Goal: Find specific page/section: Find specific page/section

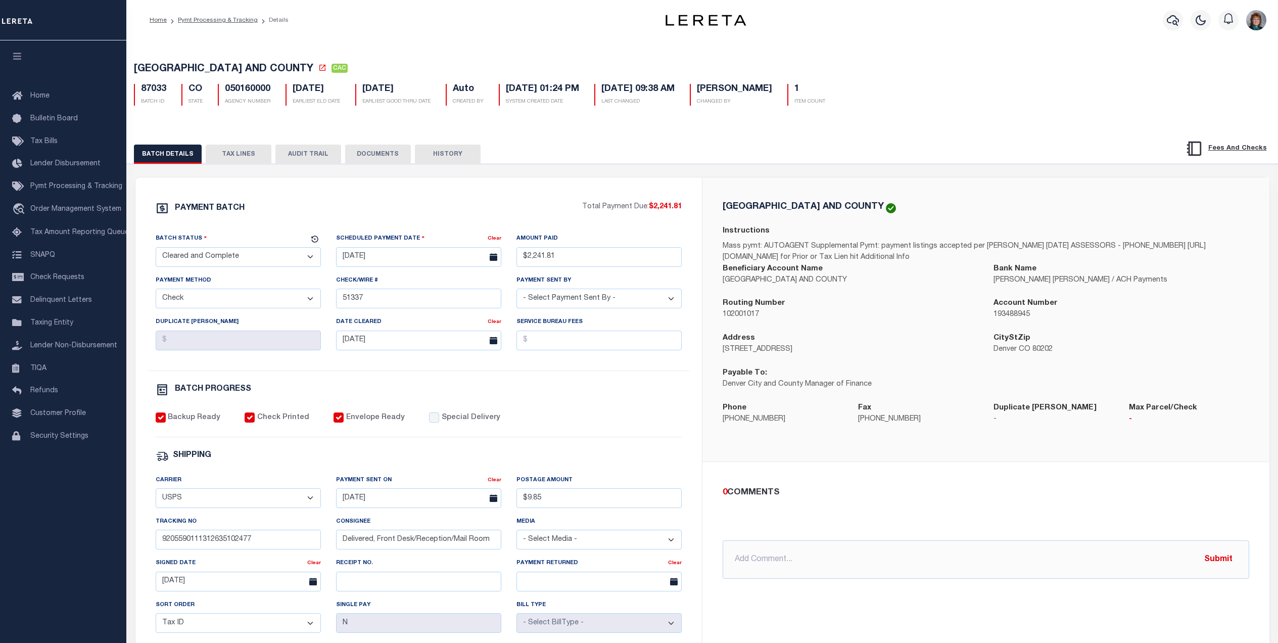
select select "CAC"
select select "CHK"
select select "[PERSON_NAME]"
select select "USS"
click at [1169, 19] on icon "button" at bounding box center [1173, 20] width 12 height 11
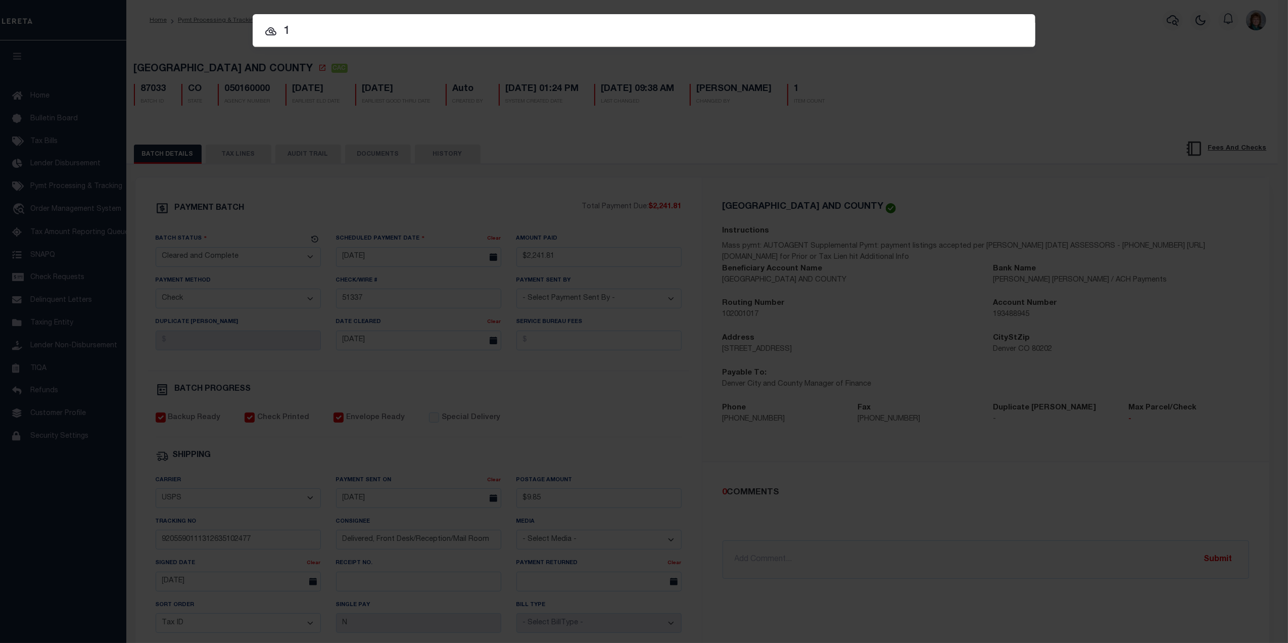
type input "1"
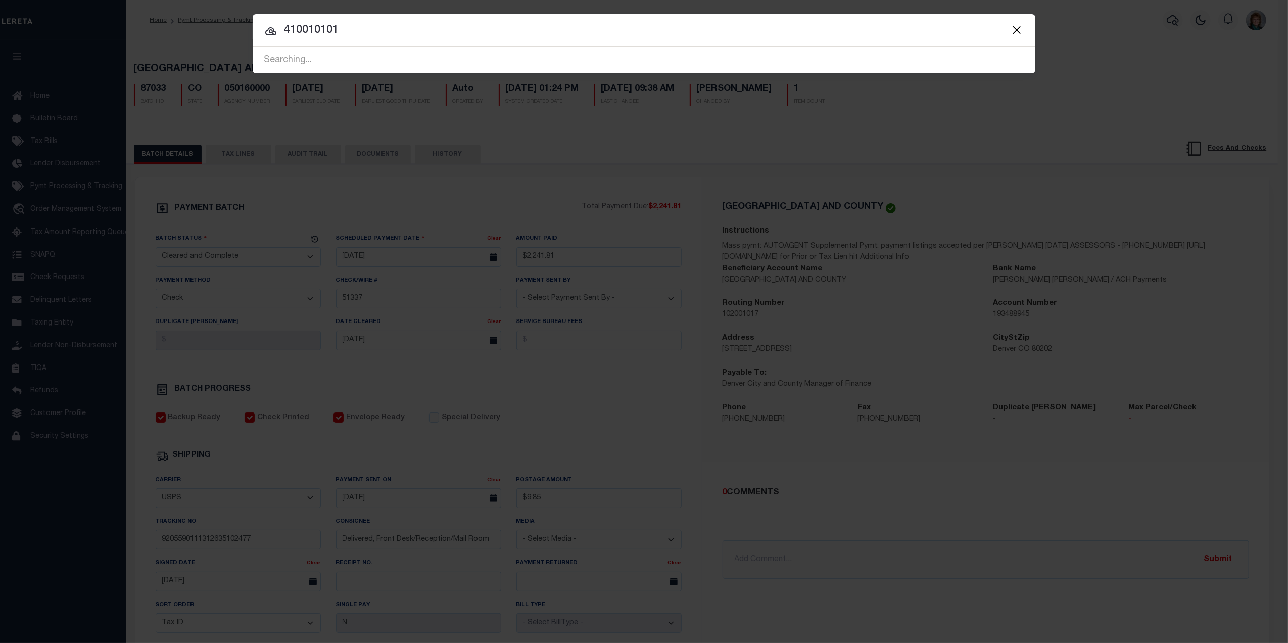
type input "410010101"
drag, startPoint x: 366, startPoint y: 37, endPoint x: 278, endPoint y: 25, distance: 88.7
click at [278, 25] on input "410010101" at bounding box center [644, 31] width 783 height 18
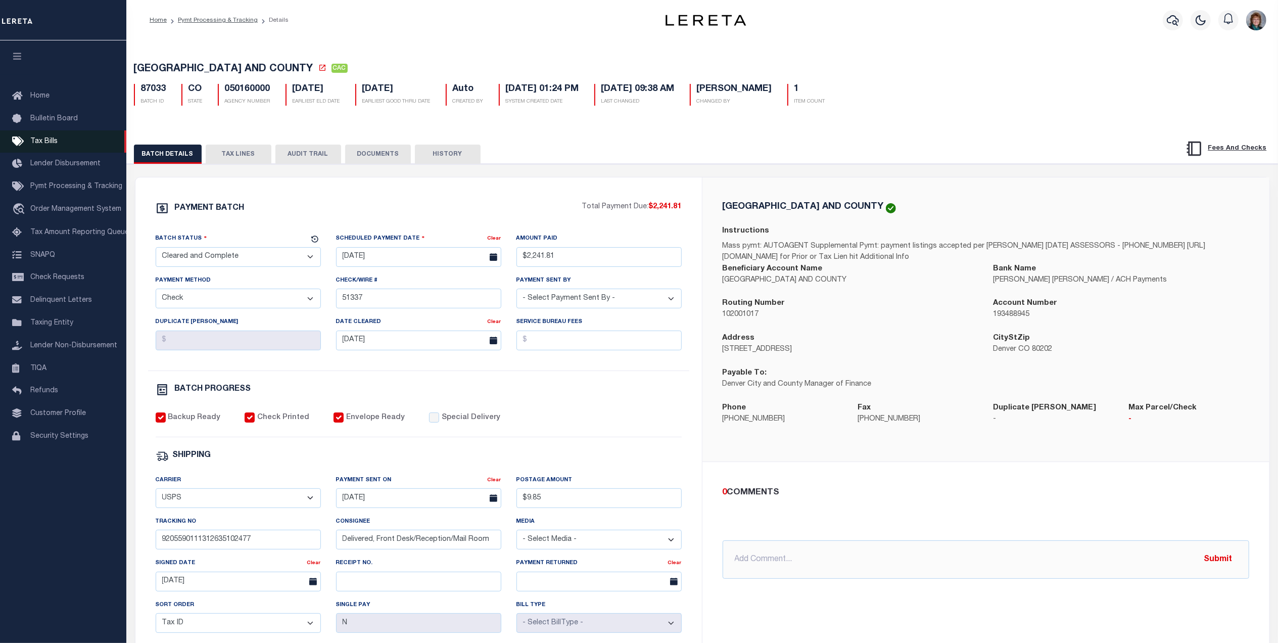
click at [31, 140] on span "Tax Bills" at bounding box center [43, 141] width 27 height 7
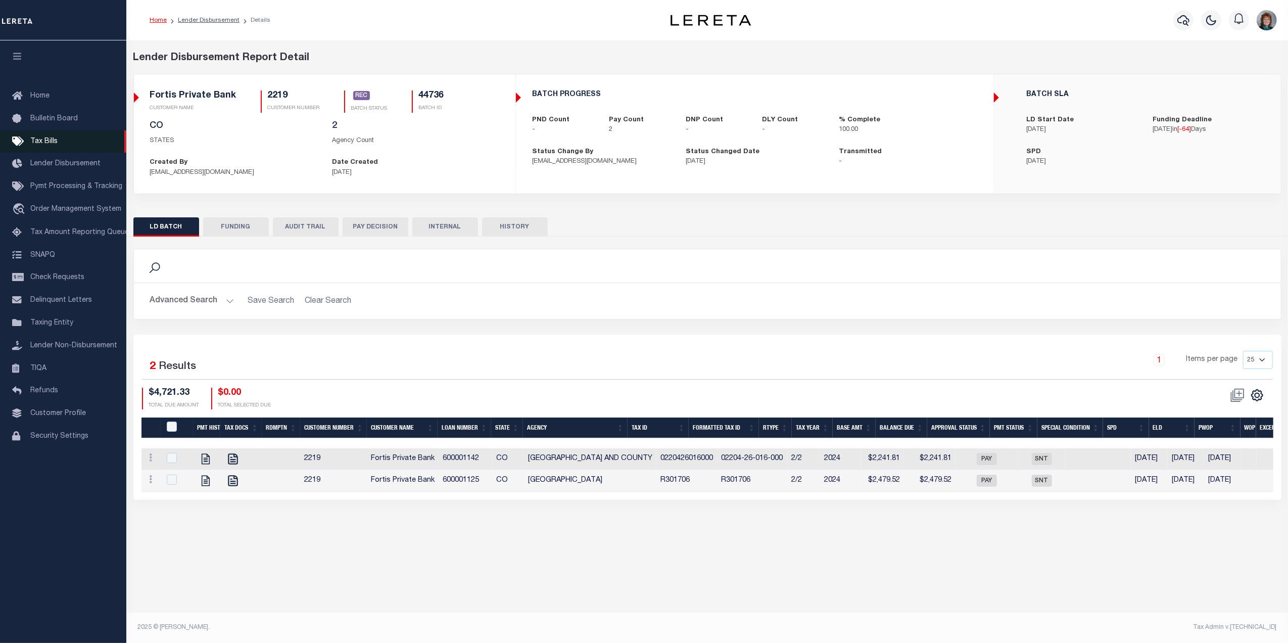
click at [55, 141] on span "Tax Bills" at bounding box center [43, 141] width 27 height 7
